Goal: Complete application form

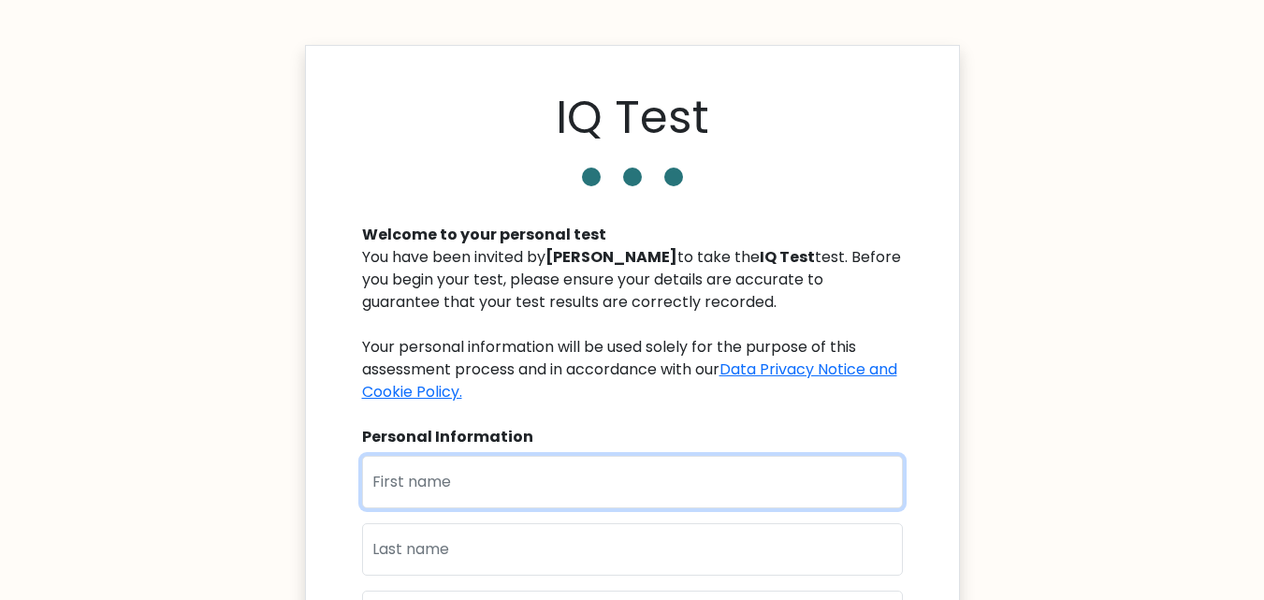
click at [426, 483] on input "text" at bounding box center [632, 482] width 541 height 52
type input "a"
type input "Ainun"
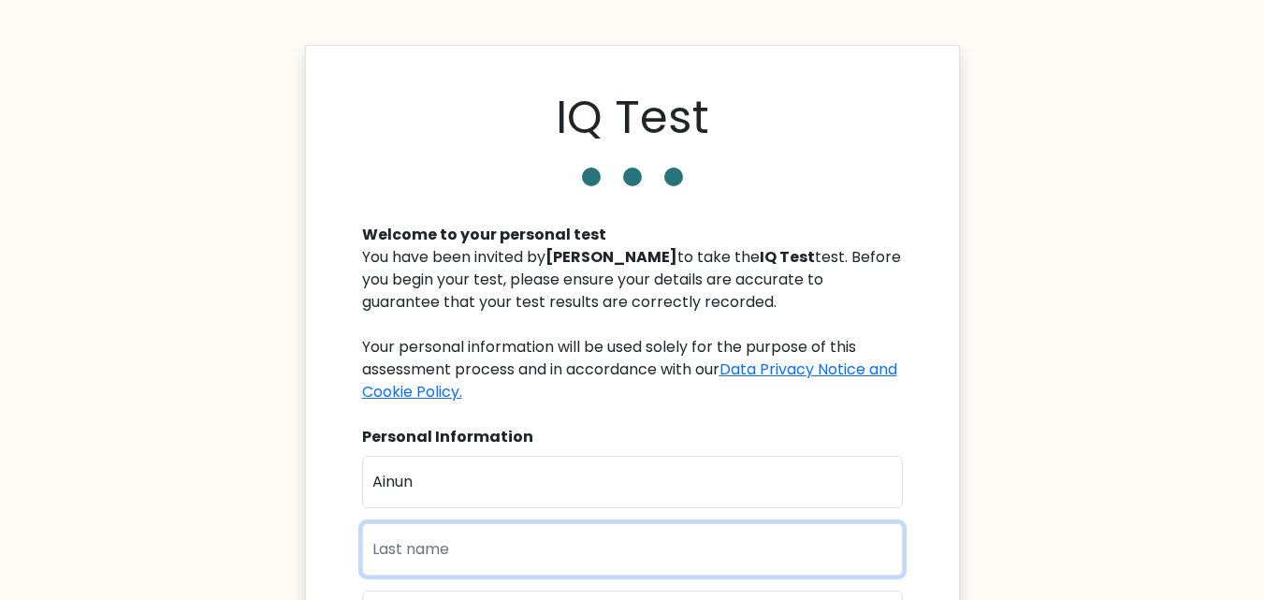
click at [439, 545] on input "text" at bounding box center [632, 549] width 541 height 52
type input "Wava"
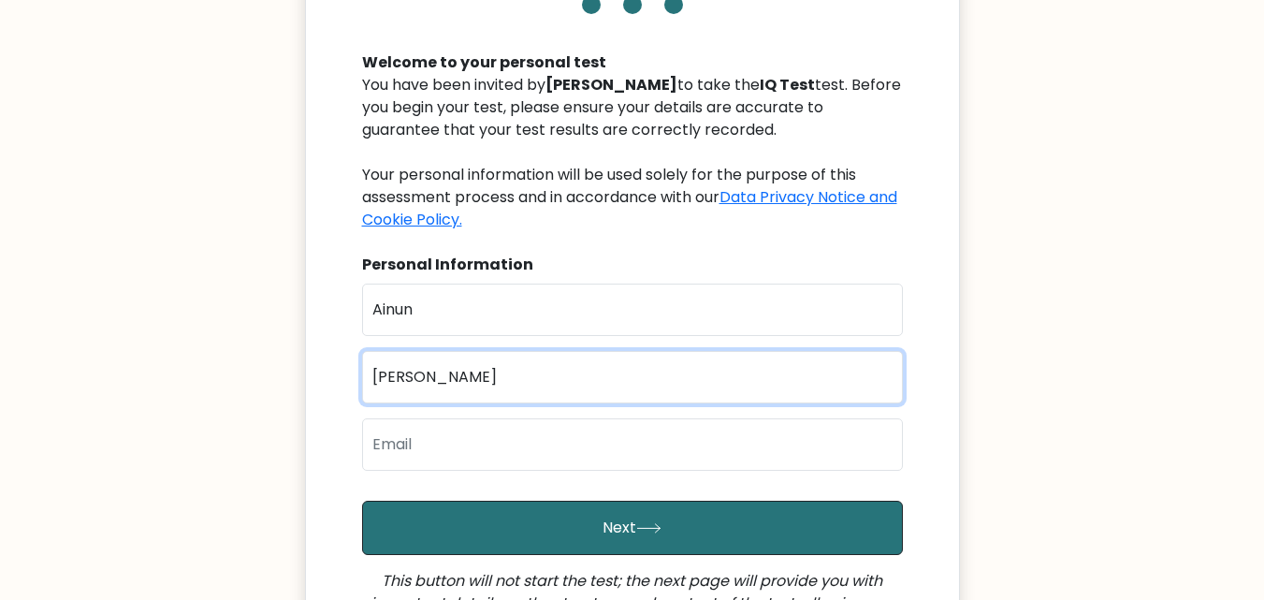
scroll to position [327, 0]
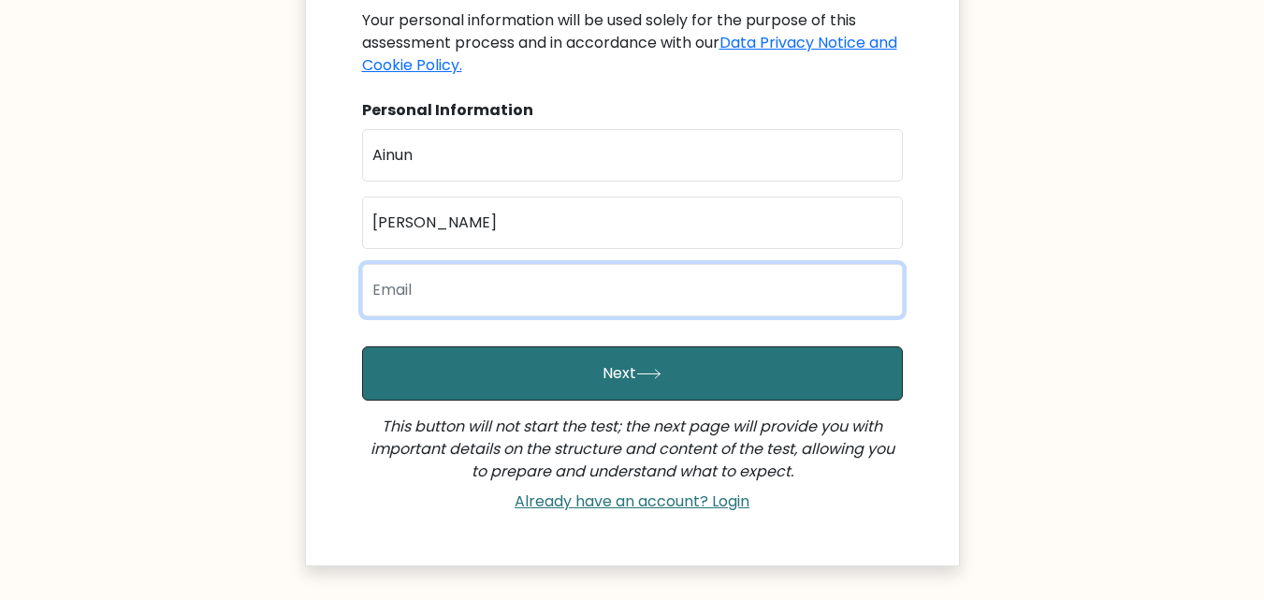
click at [672, 291] on input "email" at bounding box center [632, 290] width 541 height 52
type input "ainun.wavaa@gmail.com"
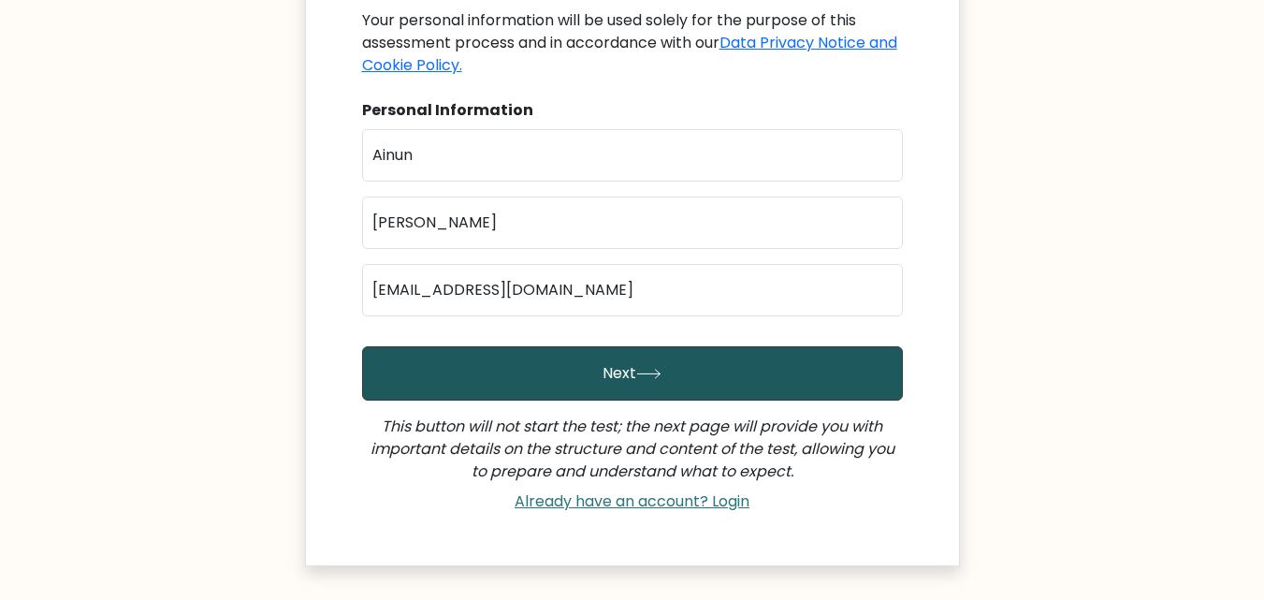
click at [605, 379] on button "Next" at bounding box center [632, 373] width 541 height 54
